Goal: Transaction & Acquisition: Download file/media

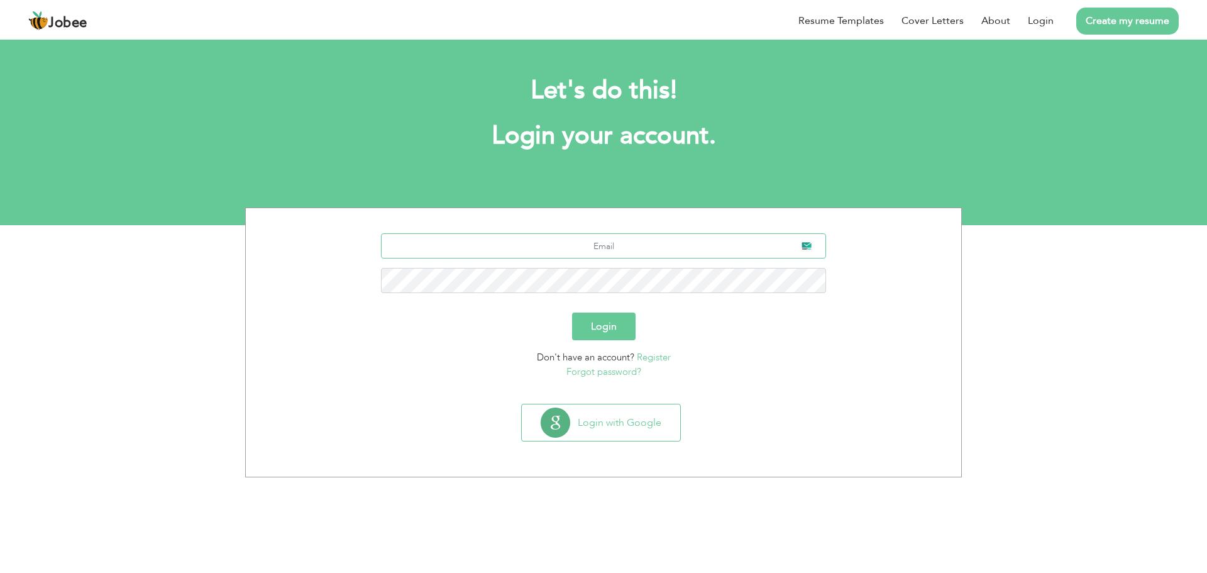
click at [610, 237] on input "text" at bounding box center [604, 245] width 446 height 25
type input "hamzamuniruddin0@gmail.com"
click at [624, 321] on button "Login" at bounding box center [603, 326] width 63 height 28
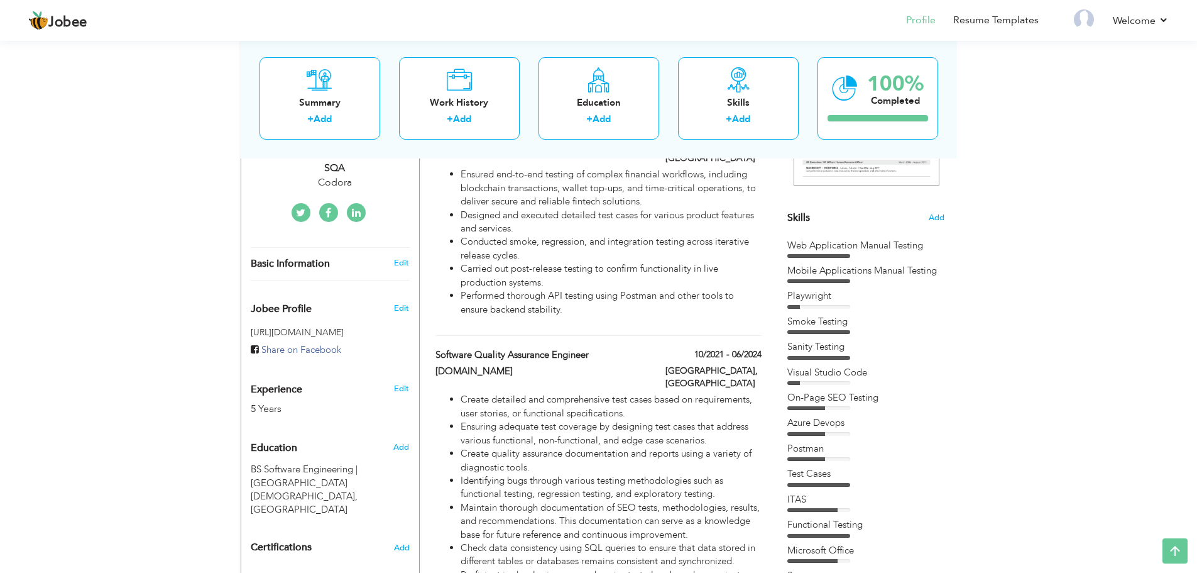
scroll to position [251, 0]
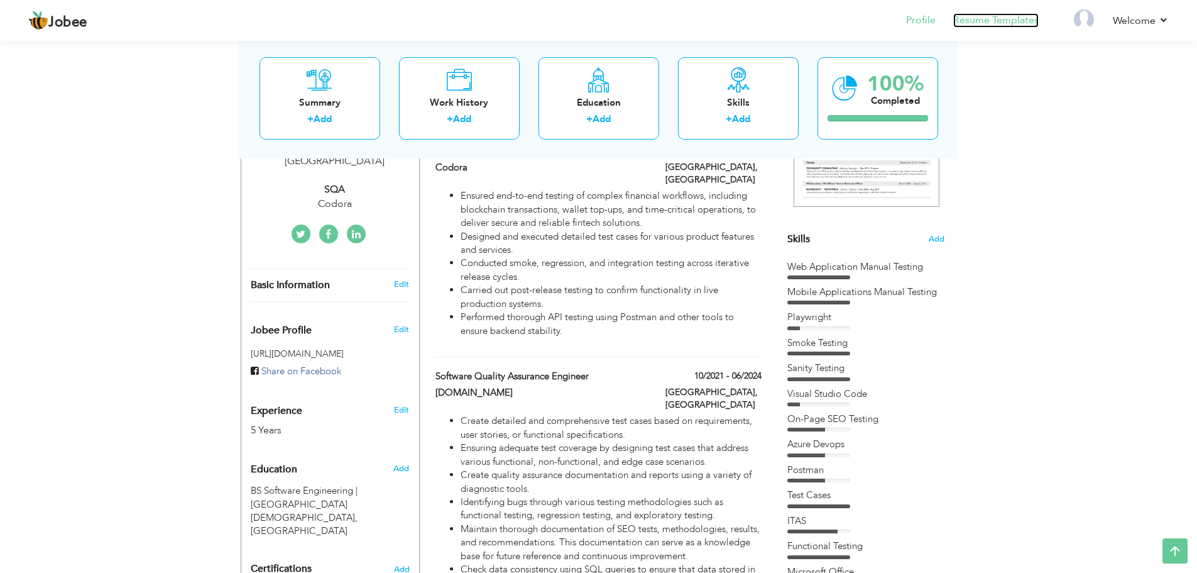
click at [1007, 20] on link "Resume Templates" at bounding box center [995, 20] width 85 height 14
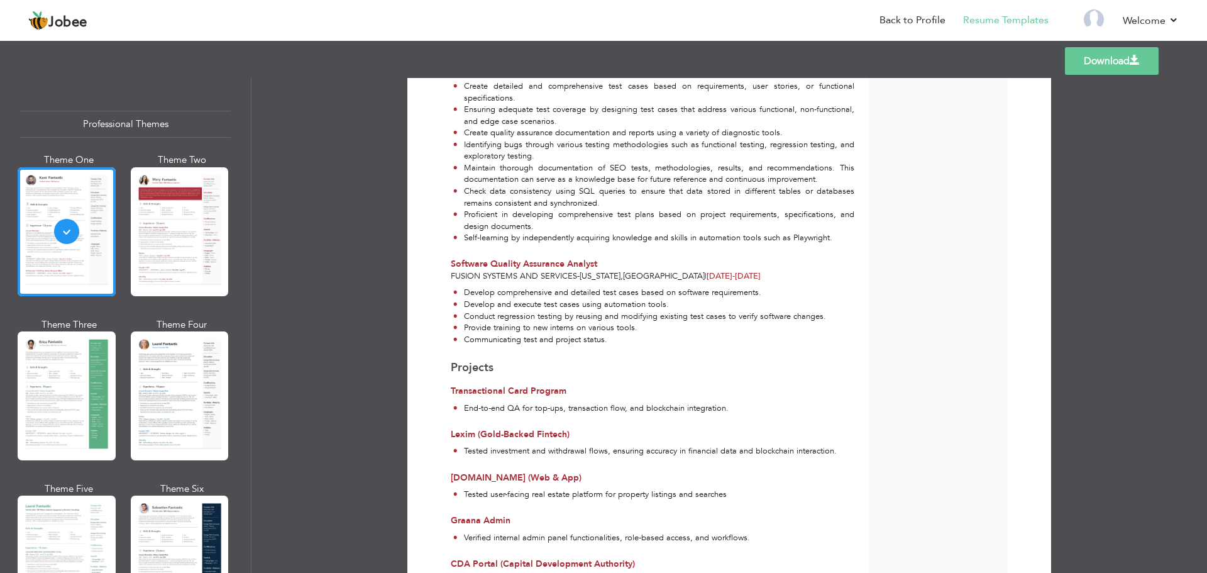
scroll to position [440, 0]
click at [1108, 58] on link "Download" at bounding box center [1112, 61] width 94 height 28
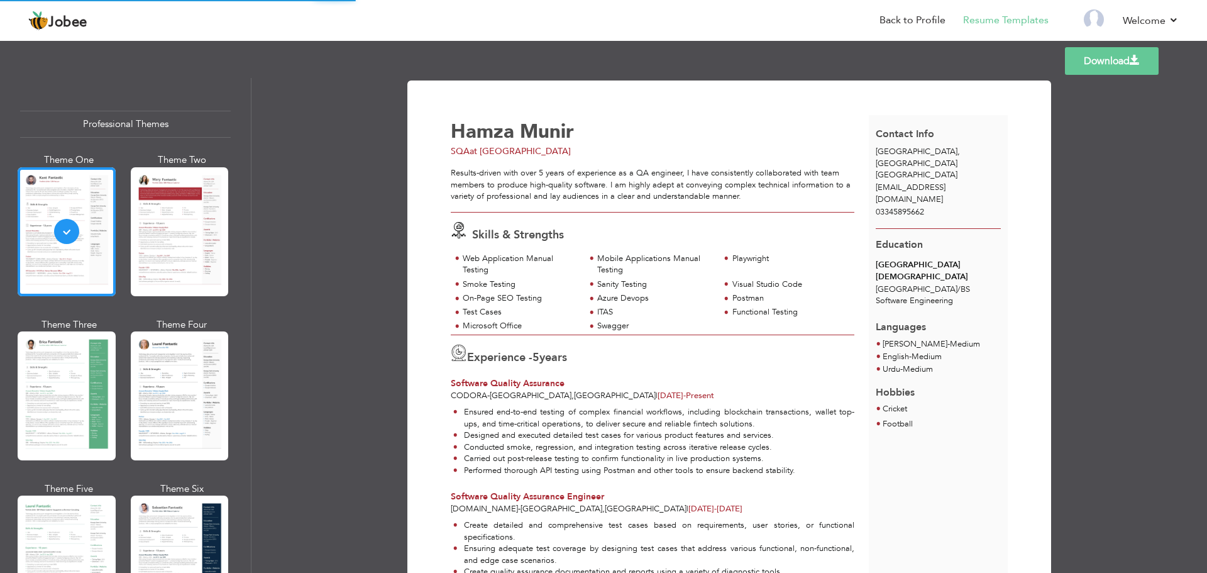
scroll to position [0, 0]
click at [1128, 60] on link "Download" at bounding box center [1112, 61] width 94 height 28
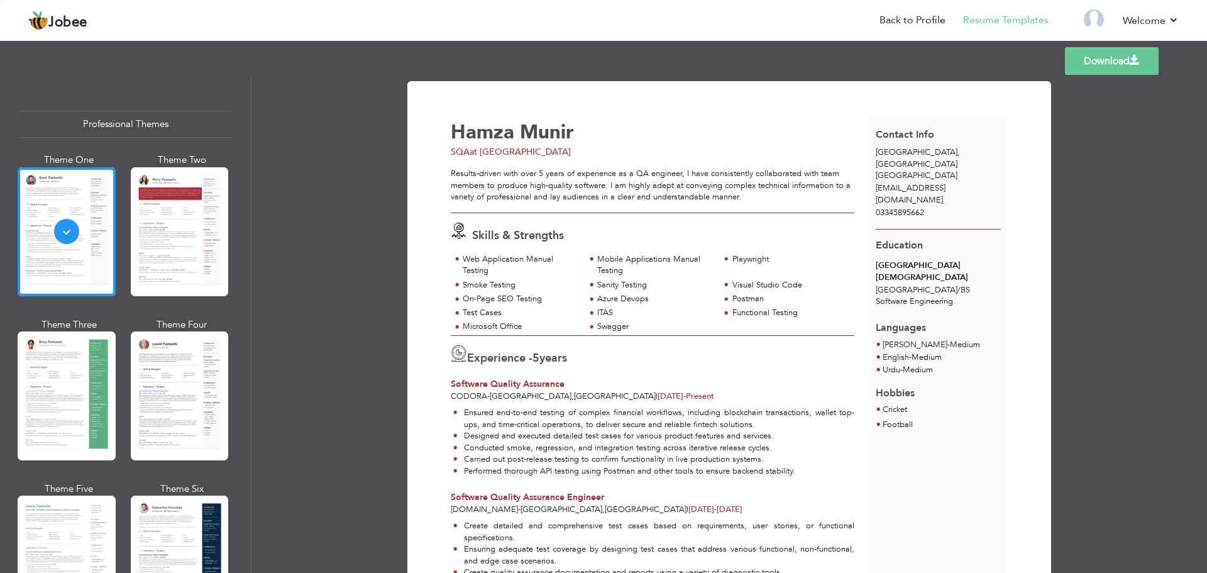
click at [1128, 60] on link "Download" at bounding box center [1112, 61] width 94 height 28
click at [1087, 62] on link "Download" at bounding box center [1112, 61] width 94 height 28
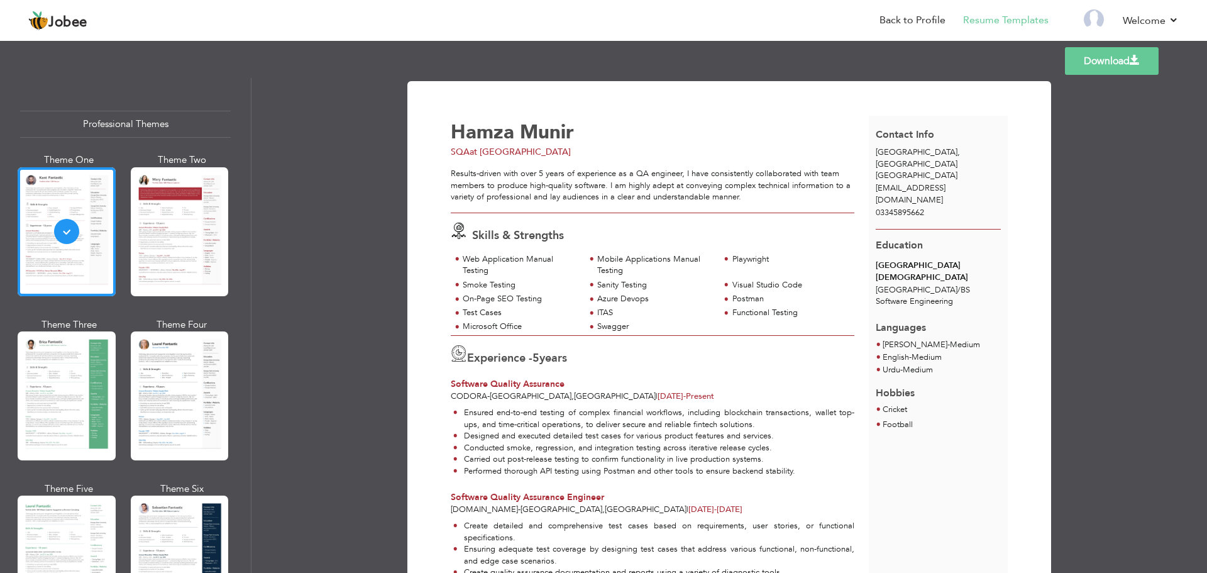
click at [990, 155] on div "Islamabad , Punjab Pakistan" at bounding box center [939, 163] width 140 height 35
click at [1117, 52] on link "Download" at bounding box center [1112, 61] width 94 height 28
click at [1104, 63] on link "Download" at bounding box center [1112, 61] width 94 height 28
